Goal: Obtain resource: Obtain resource

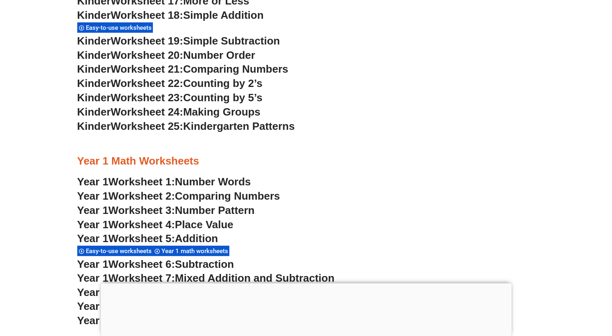
scroll to position [805, 0]
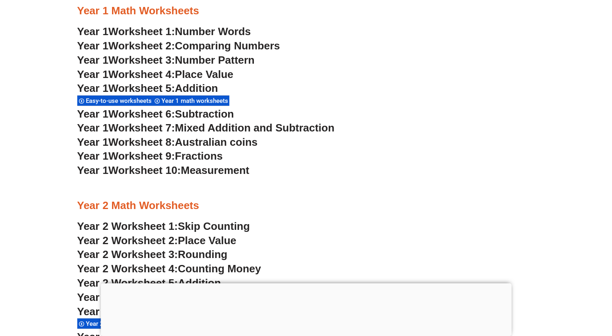
click at [156, 172] on span "Worksheet 10:" at bounding box center [144, 170] width 72 height 12
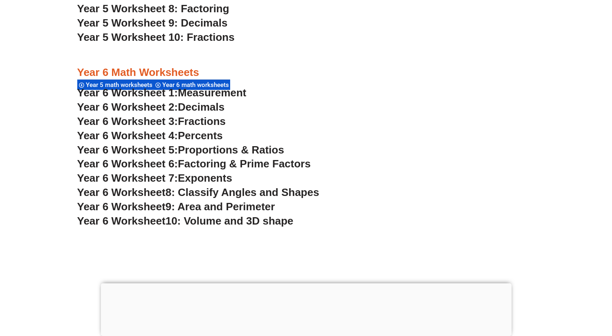
scroll to position [1840, 0]
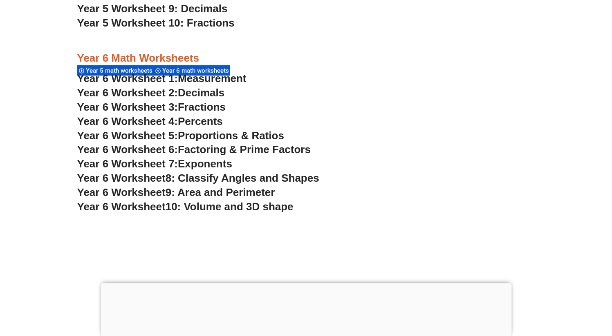
click at [215, 122] on span "Percents" at bounding box center [200, 121] width 45 height 12
click at [220, 166] on span "Exponents" at bounding box center [205, 164] width 54 height 12
click at [247, 179] on span "8: Classify Angles and Shapes" at bounding box center [243, 178] width 154 height 12
click at [253, 208] on span "10: Volume and 3D shape" at bounding box center [230, 207] width 128 height 12
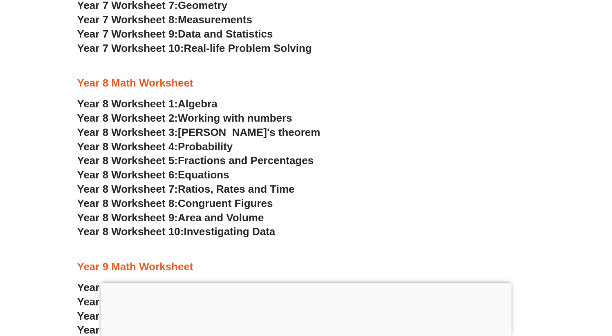
scroll to position [2576, 0]
click at [193, 105] on span "Algebra" at bounding box center [198, 104] width 40 height 12
click at [213, 117] on span "Working with numbers" at bounding box center [235, 118] width 114 height 12
click at [220, 147] on span "Probability" at bounding box center [205, 147] width 55 height 12
click at [208, 177] on span "Equations" at bounding box center [204, 175] width 52 height 12
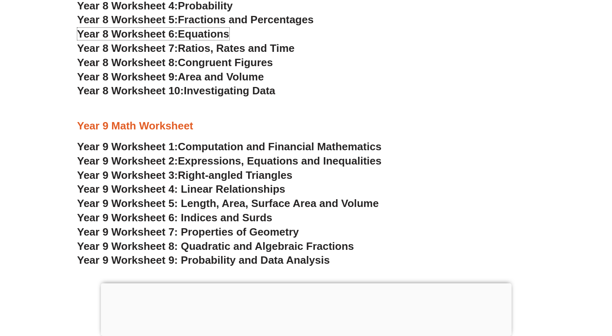
scroll to position [2718, 0]
click at [319, 148] on span "Computation and Financial Mathematics" at bounding box center [280, 146] width 204 height 12
click at [269, 175] on span "Right-angled Triangles" at bounding box center [235, 175] width 114 height 12
click at [262, 206] on span "Year 9 Worksheet 5: Length, Area, Surface Area and Volume" at bounding box center [228, 203] width 302 height 12
click at [248, 234] on span "Year 9 Worksheet 7: Properties of Geometry" at bounding box center [188, 232] width 222 height 12
